Goal: Information Seeking & Learning: Learn about a topic

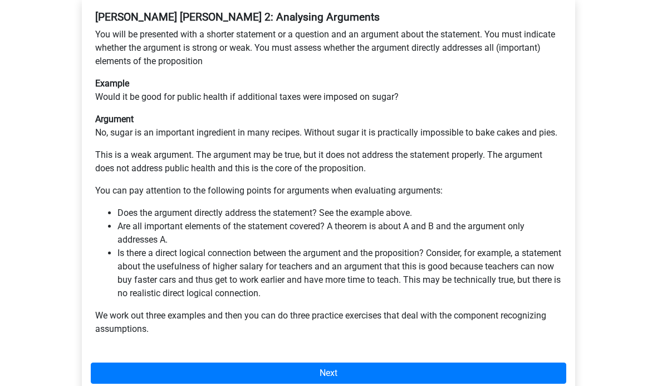
scroll to position [244, 0]
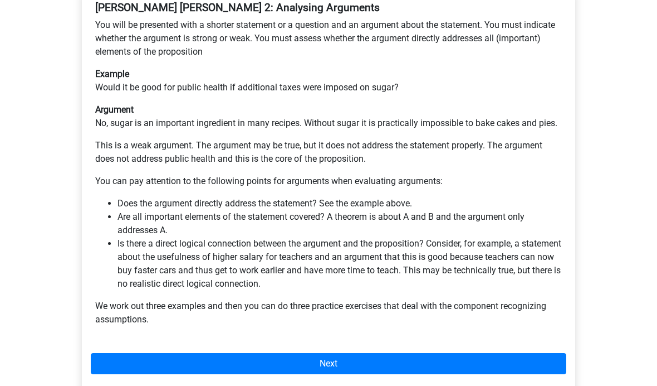
click at [476, 353] on link "Next" at bounding box center [329, 363] width 476 height 21
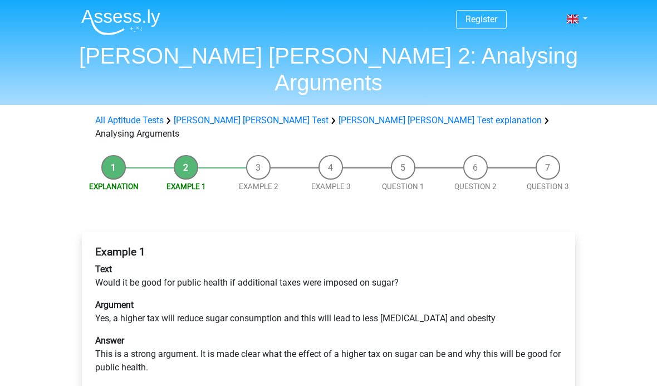
scroll to position [148, 0]
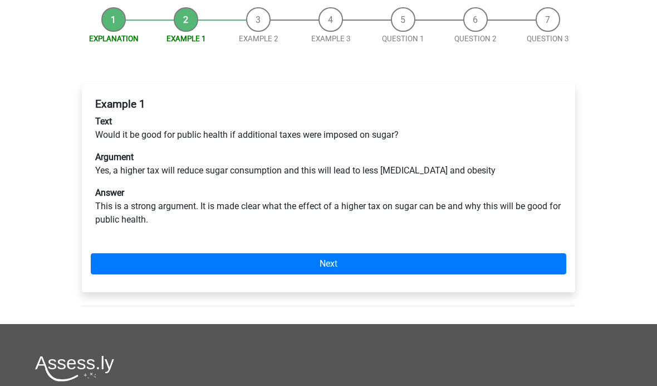
click at [515, 253] on link "Next" at bounding box center [329, 263] width 476 height 21
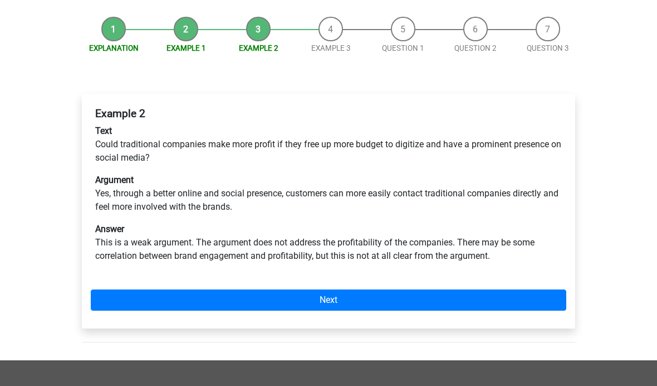
scroll to position [152, 0]
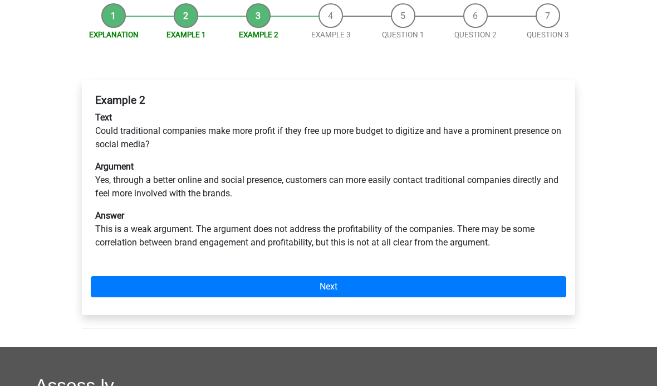
click at [523, 276] on link "Next" at bounding box center [329, 286] width 476 height 21
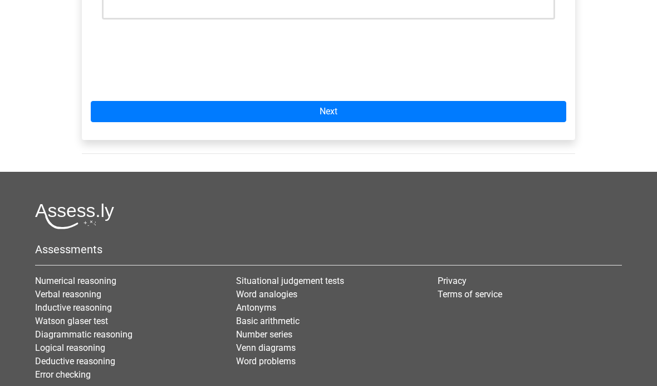
scroll to position [442, 0]
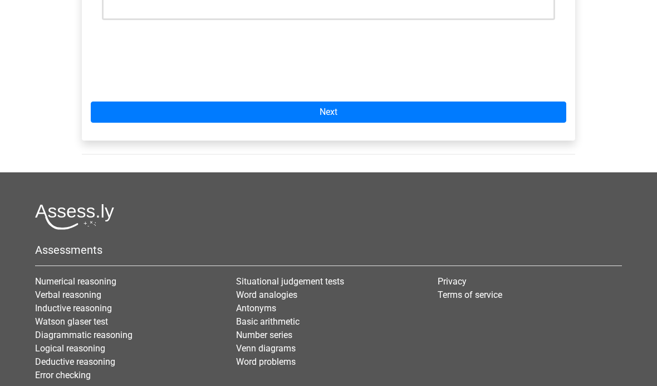
click at [515, 101] on link "Next" at bounding box center [329, 111] width 476 height 21
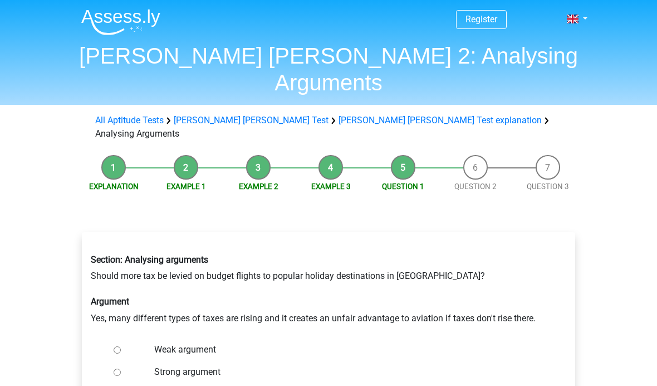
click at [531, 296] on h6 "Argument" at bounding box center [329, 301] width 476 height 11
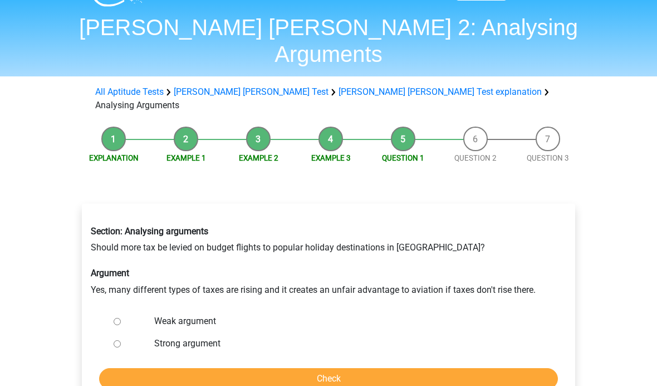
click at [174, 314] on label "Weak argument" at bounding box center [347, 320] width 386 height 13
click at [121, 318] on input "Weak argument" at bounding box center [117, 321] width 7 height 7
radio input "true"
click at [226, 368] on input "Check" at bounding box center [328, 378] width 459 height 21
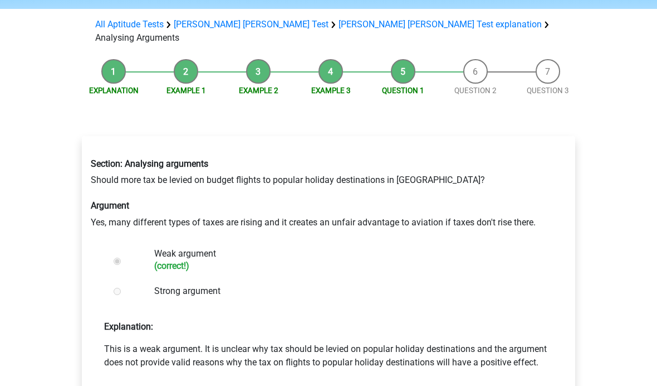
scroll to position [102, 0]
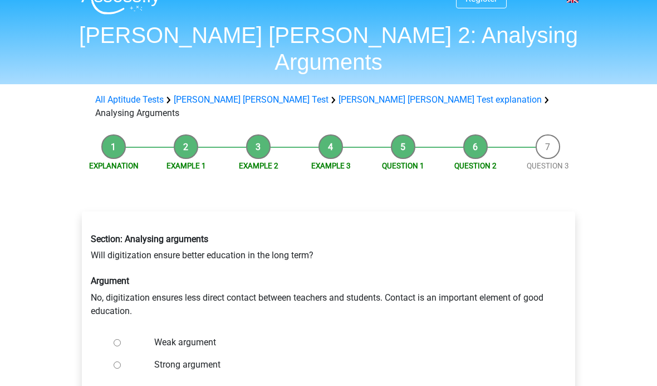
scroll to position [21, 0]
click at [204, 357] on label "Strong argument" at bounding box center [347, 363] width 386 height 13
click at [121, 360] on input "Strong argument" at bounding box center [117, 363] width 7 height 7
radio input "true"
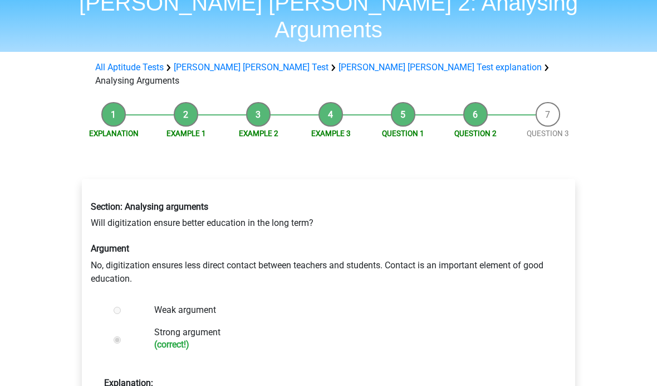
scroll to position [128, 0]
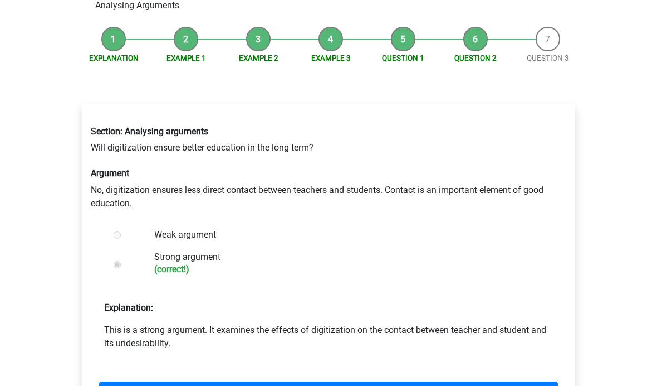
click at [248, 381] on link "Next question" at bounding box center [328, 391] width 459 height 21
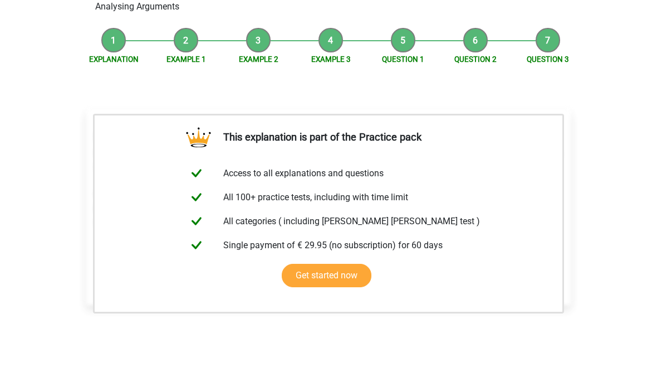
scroll to position [126, 0]
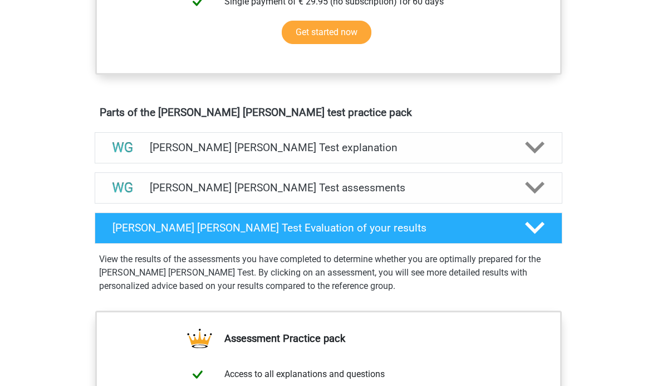
scroll to position [538, 0]
